Goal: Information Seeking & Learning: Learn about a topic

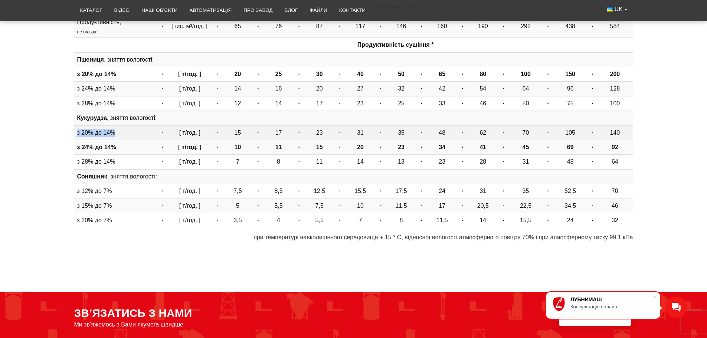
drag, startPoint x: 78, startPoint y: 134, endPoint x: 117, endPoint y: 134, distance: 38.6
click at [117, 134] on td "з 20% до 14%" at bounding box center [116, 132] width 84 height 14
drag, startPoint x: 232, startPoint y: 133, endPoint x: 242, endPoint y: 133, distance: 9.7
click at [240, 133] on td "15" at bounding box center [238, 132] width 32 height 14
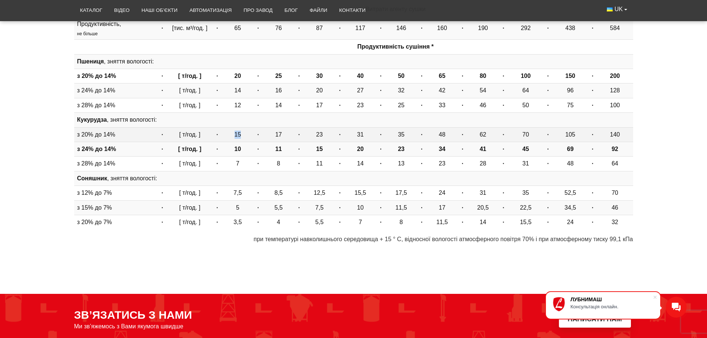
scroll to position [569, 0]
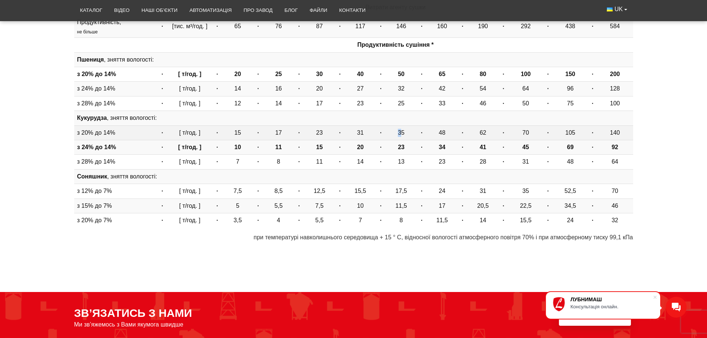
drag, startPoint x: 399, startPoint y: 131, endPoint x: 404, endPoint y: 131, distance: 4.5
click at [404, 131] on td "35" at bounding box center [401, 132] width 32 height 14
click at [405, 133] on td "35" at bounding box center [401, 132] width 32 height 14
drag, startPoint x: 407, startPoint y: 133, endPoint x: 399, endPoint y: 134, distance: 8.2
click at [399, 134] on td "35" at bounding box center [401, 132] width 32 height 14
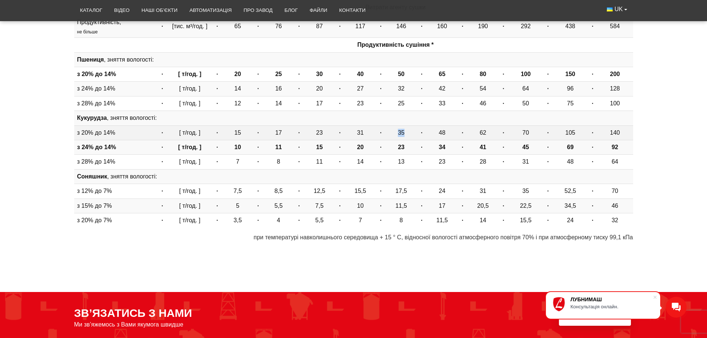
click at [401, 136] on td "35" at bounding box center [401, 132] width 32 height 14
drag, startPoint x: 404, startPoint y: 134, endPoint x: 396, endPoint y: 139, distance: 8.8
click at [395, 134] on td "35" at bounding box center [401, 132] width 32 height 14
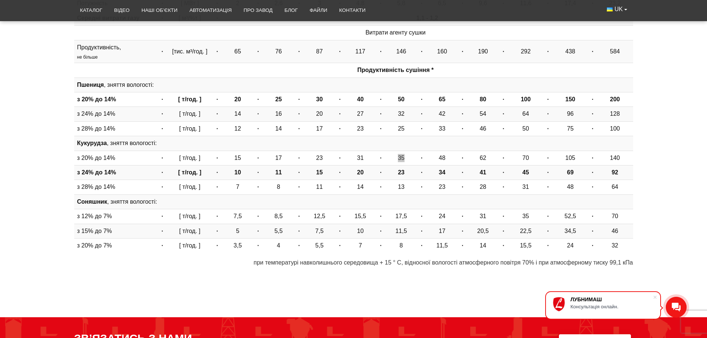
scroll to position [557, 0]
